Goal: Find specific fact: Find specific fact

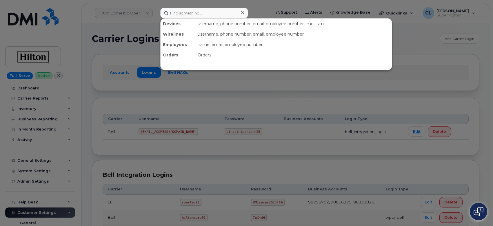
click at [196, 17] on input at bounding box center [204, 13] width 88 height 10
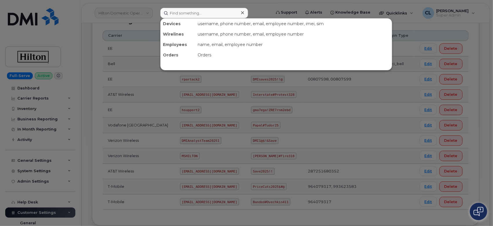
scroll to position [130, 0]
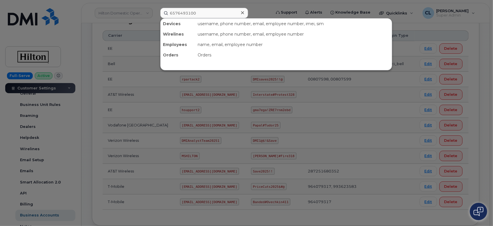
type input "6576493100"
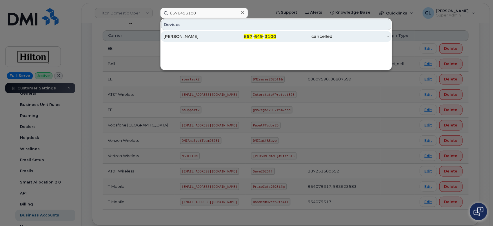
click at [183, 34] on div "[PERSON_NAME]" at bounding box center [191, 37] width 56 height 6
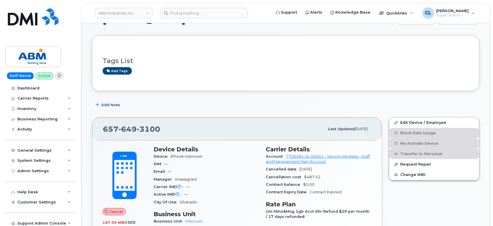
scroll to position [96, 0]
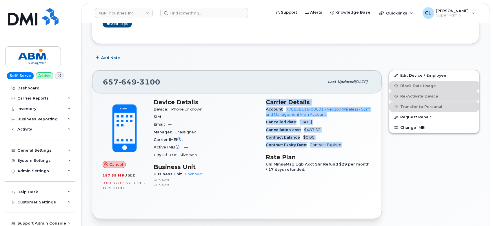
drag, startPoint x: 267, startPoint y: 100, endPoint x: 341, endPoint y: 148, distance: 88.6
click at [341, 148] on section "Carrier Details Account 770658116-00001 - Verizon Wireless - Staff and Manageme…" at bounding box center [318, 124] width 105 height 50
copy section "Carrier Details Account 770658116-00001 - Verizon Wireless - Staff and Manageme…"
